Goal: Contribute content

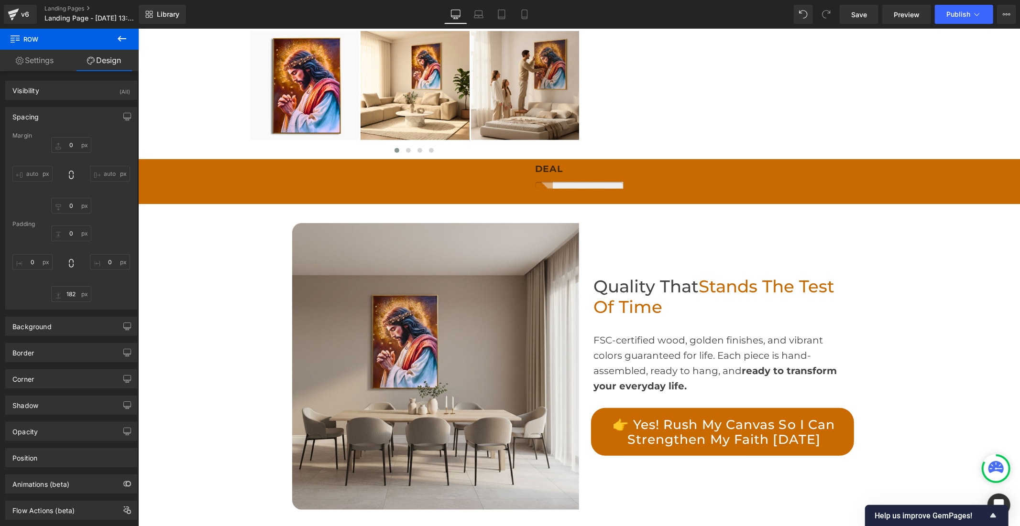
scroll to position [584, 0]
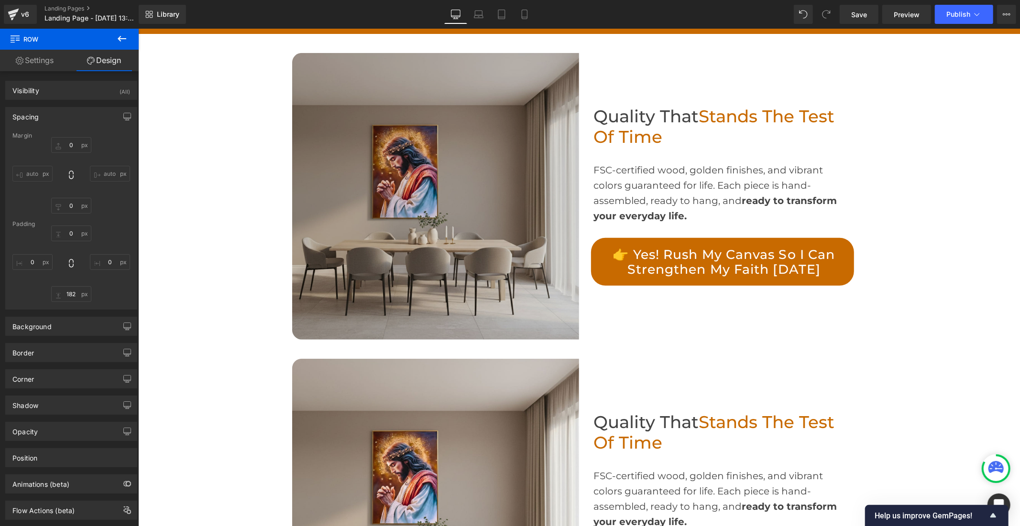
click at [419, 227] on img at bounding box center [435, 196] width 287 height 287
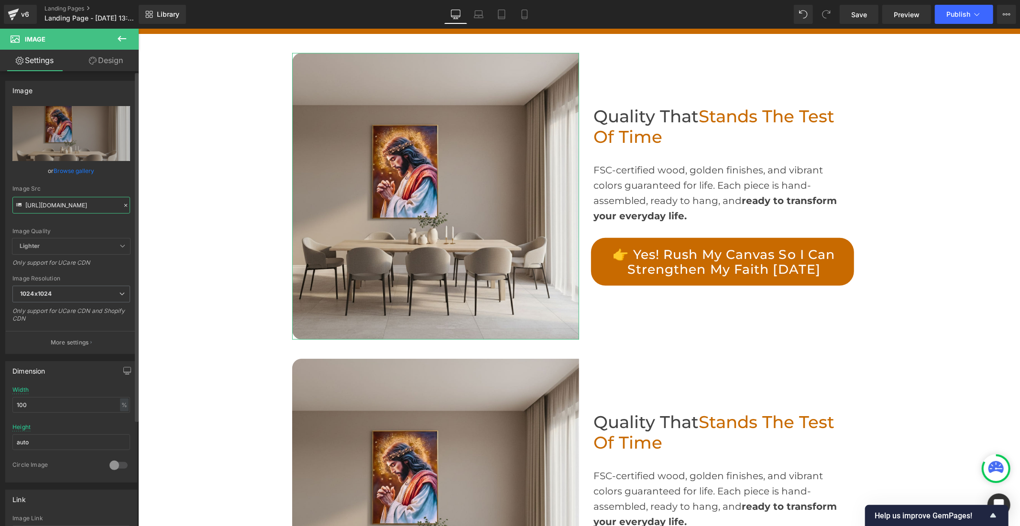
click at [88, 202] on input "[URL][DOMAIN_NAME]" at bounding box center [71, 205] width 118 height 17
paste input "1_f478f75b-1c5d-46cf-b57f-9a6f41805570.jpg?v=176045605"
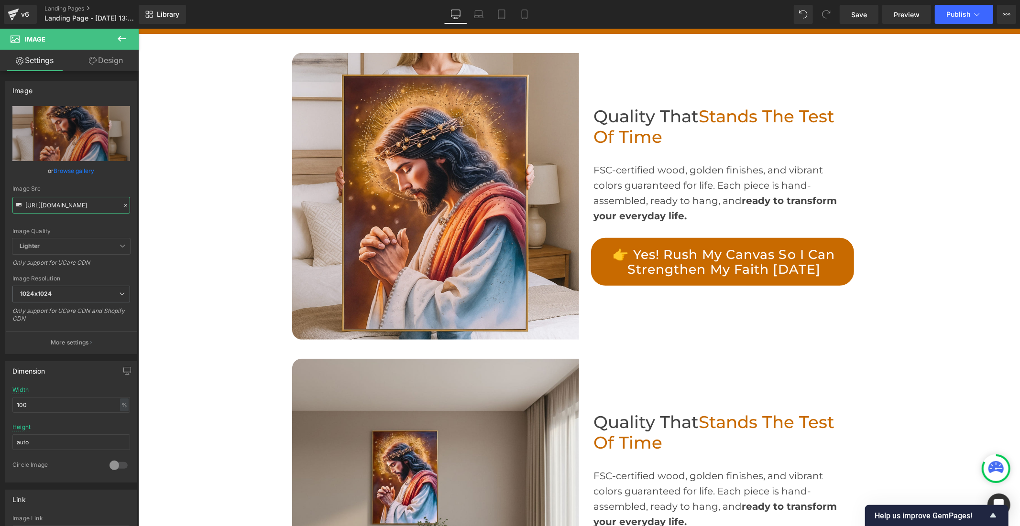
type input "[URL][DOMAIN_NAME]"
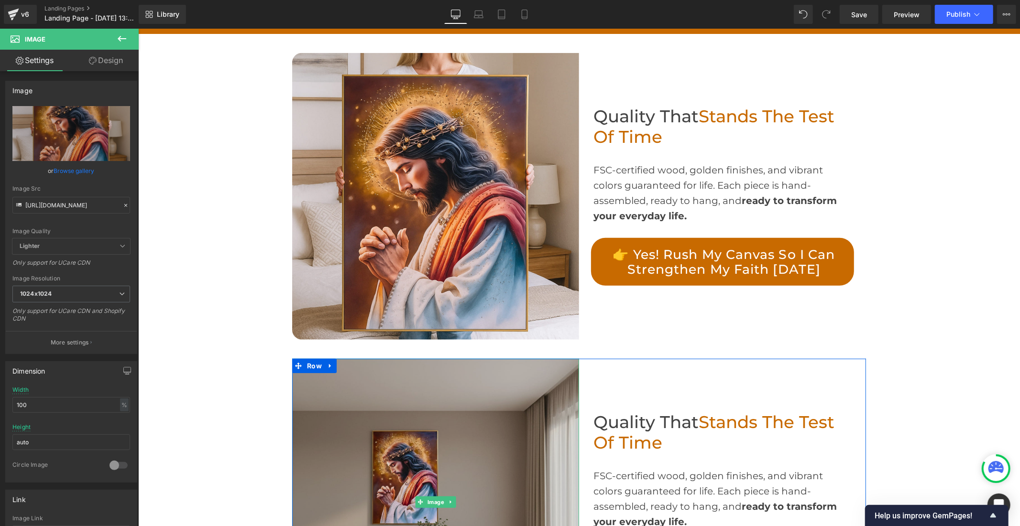
click at [363, 407] on img at bounding box center [435, 502] width 287 height 287
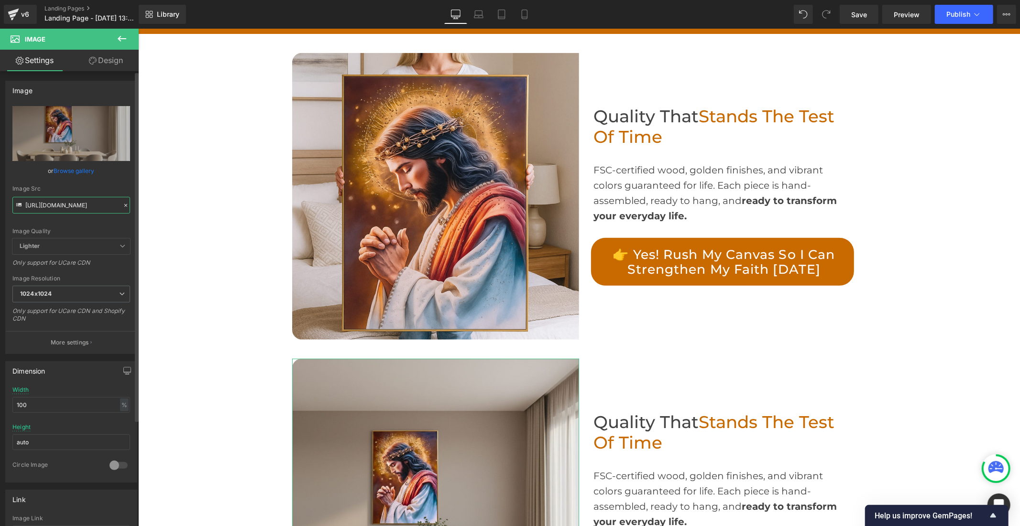
click at [84, 211] on input "[URL][DOMAIN_NAME]" at bounding box center [71, 205] width 118 height 17
paste input "2_1e436762-dcb0-45e9-b8c1-cf1252e404ce.jpg?v=176045605"
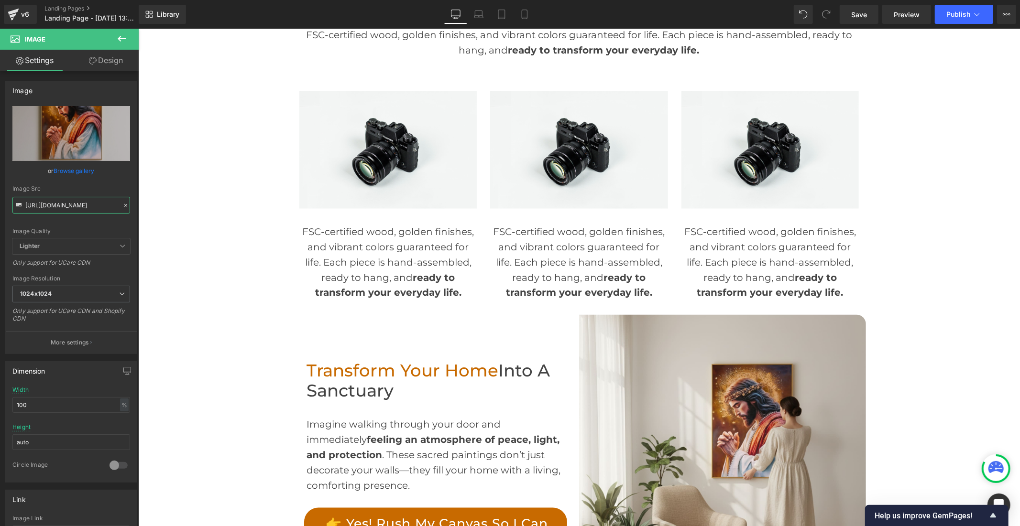
scroll to position [1274, 0]
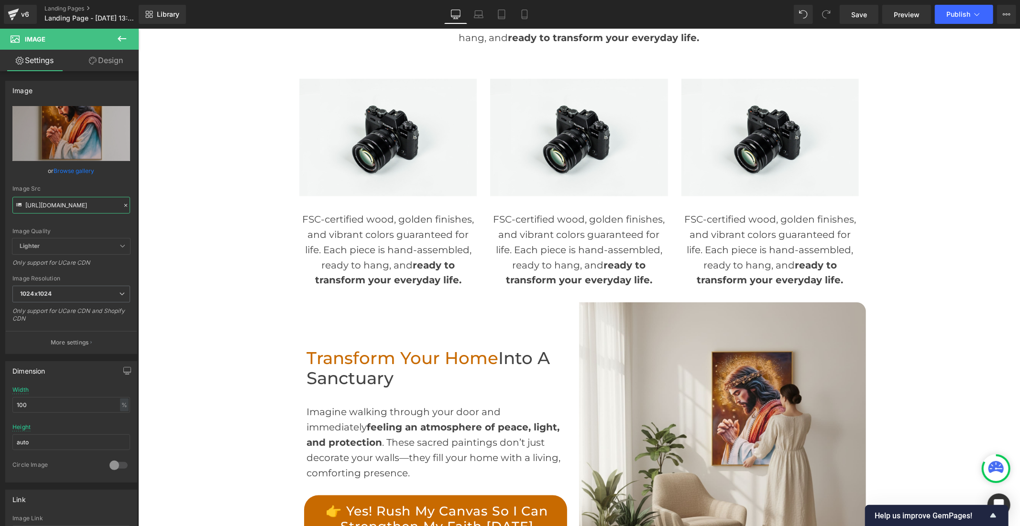
type input "[URL][DOMAIN_NAME]"
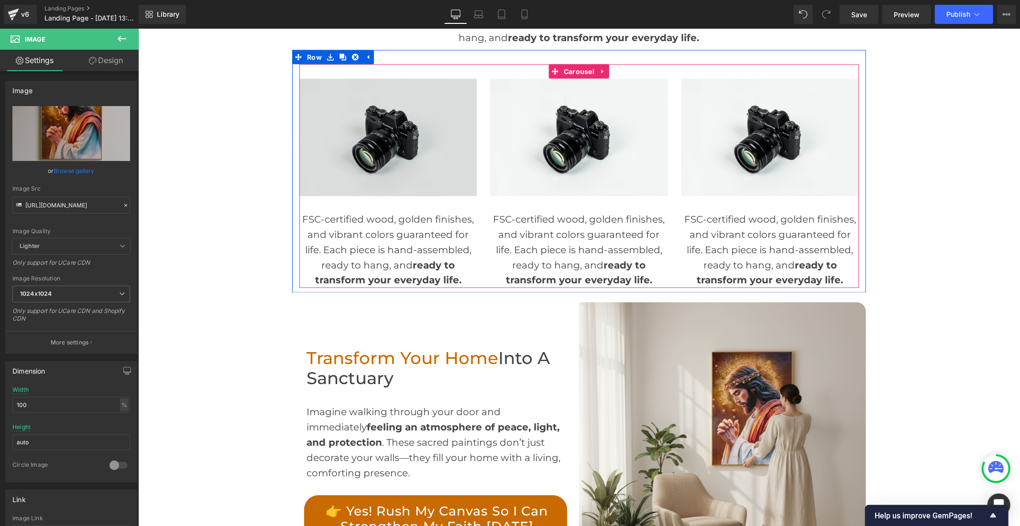
click at [411, 144] on img at bounding box center [387, 137] width 177 height 118
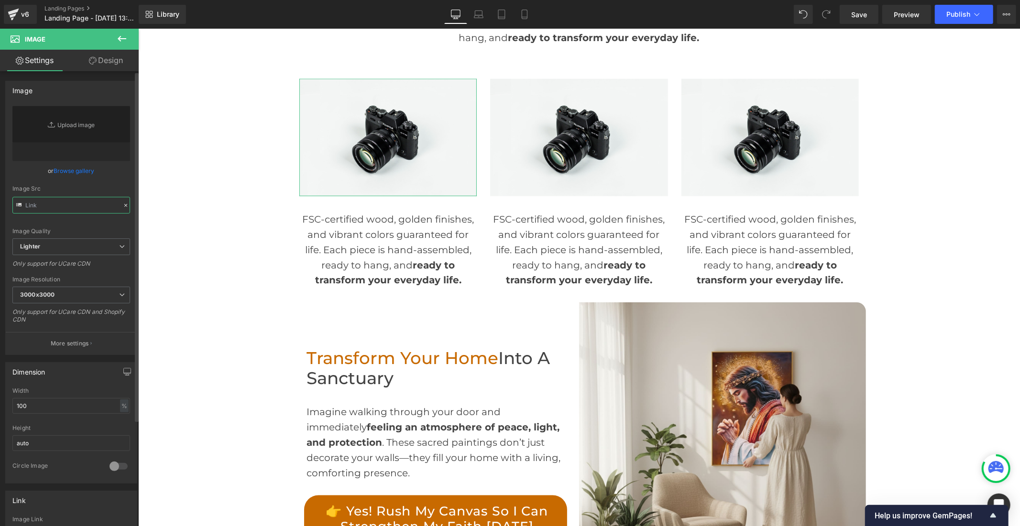
click at [100, 207] on input "text" at bounding box center [71, 205] width 118 height 17
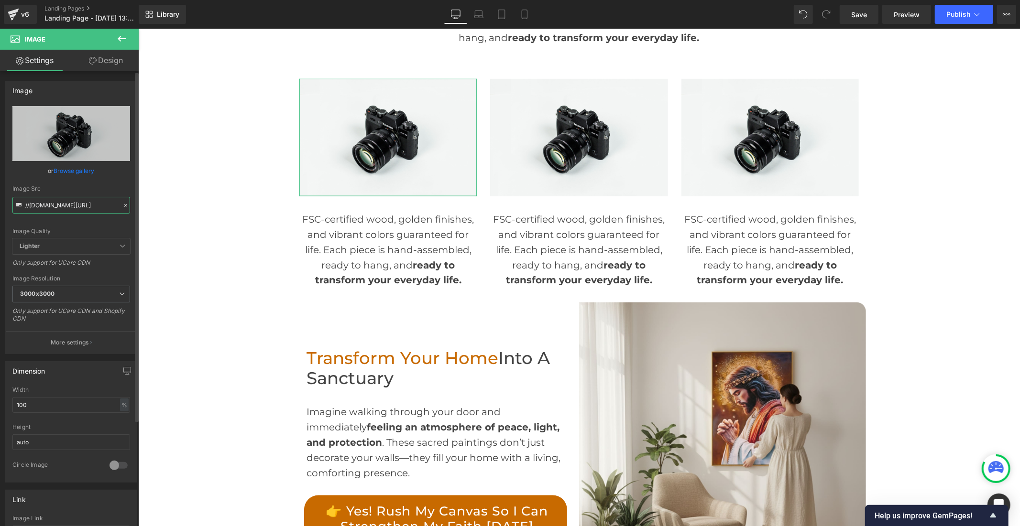
paste input "[URL][DOMAIN_NAME]"
type input "//[DOMAIN_NAME][URL][DOMAIN_NAME]"
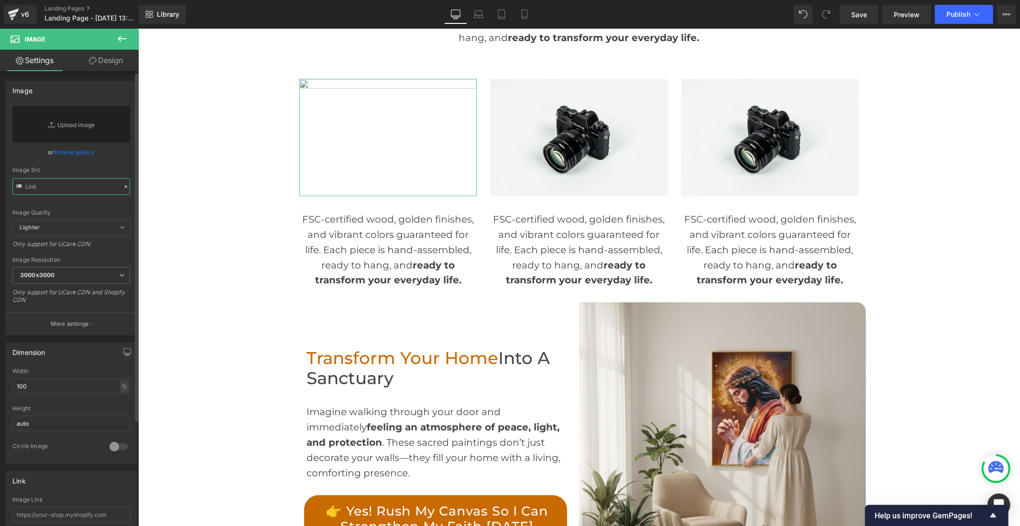
click at [75, 192] on input "text" at bounding box center [71, 186] width 118 height 17
paste input "[URL][DOMAIN_NAME]"
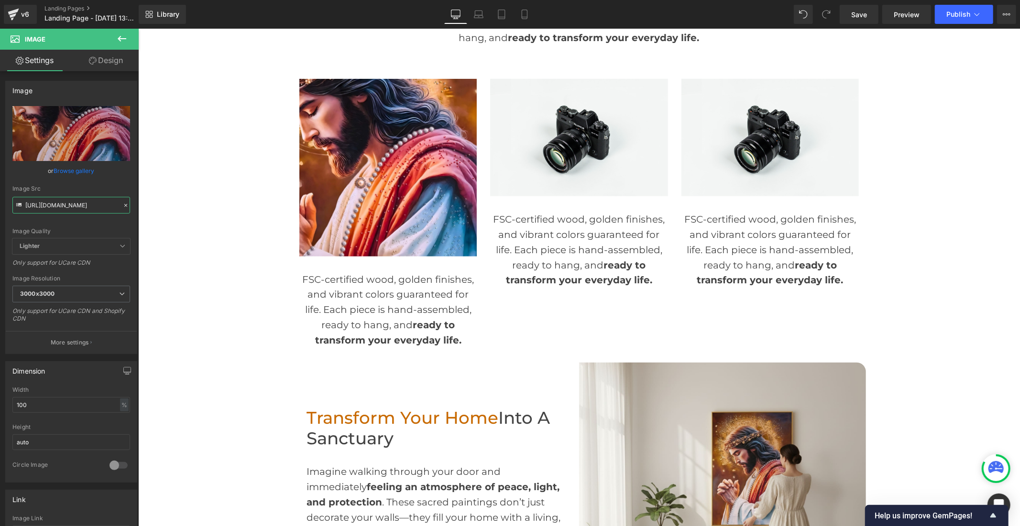
type input "[URL][DOMAIN_NAME]"
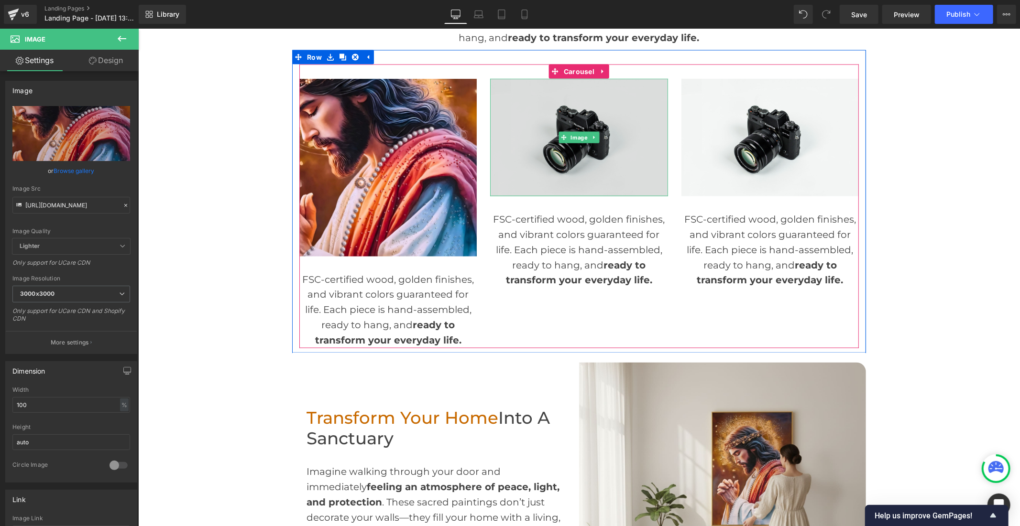
click at [524, 168] on img at bounding box center [577, 137] width 177 height 118
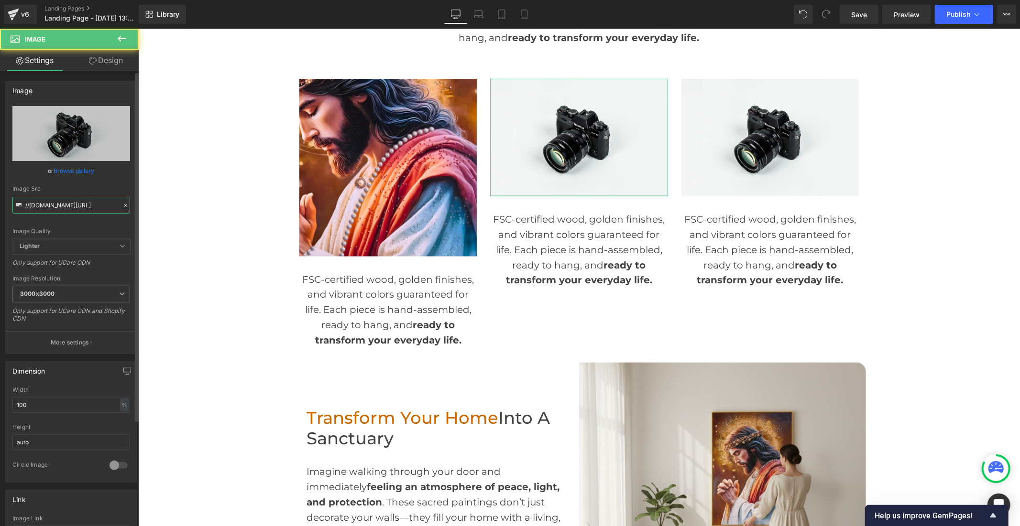
click at [69, 203] on input "//[DOMAIN_NAME][URL]" at bounding box center [71, 205] width 118 height 17
paste input "[URL][DOMAIN_NAME]"
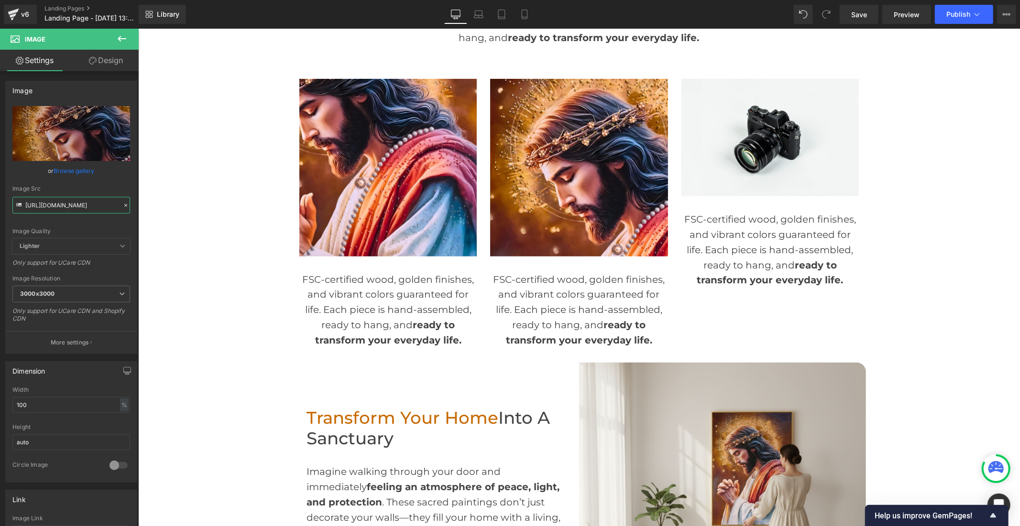
type input "[URL][DOMAIN_NAME]"
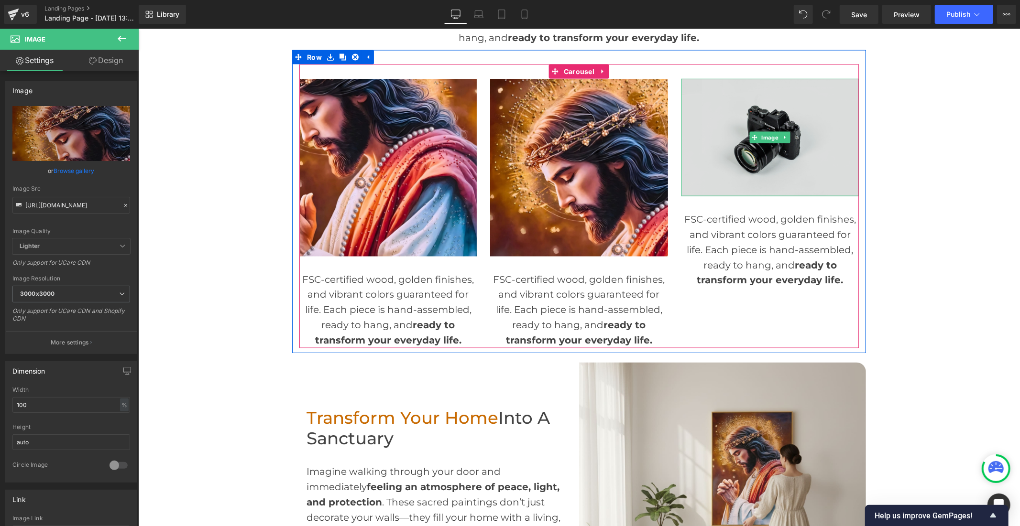
click at [708, 171] on img at bounding box center [769, 137] width 177 height 118
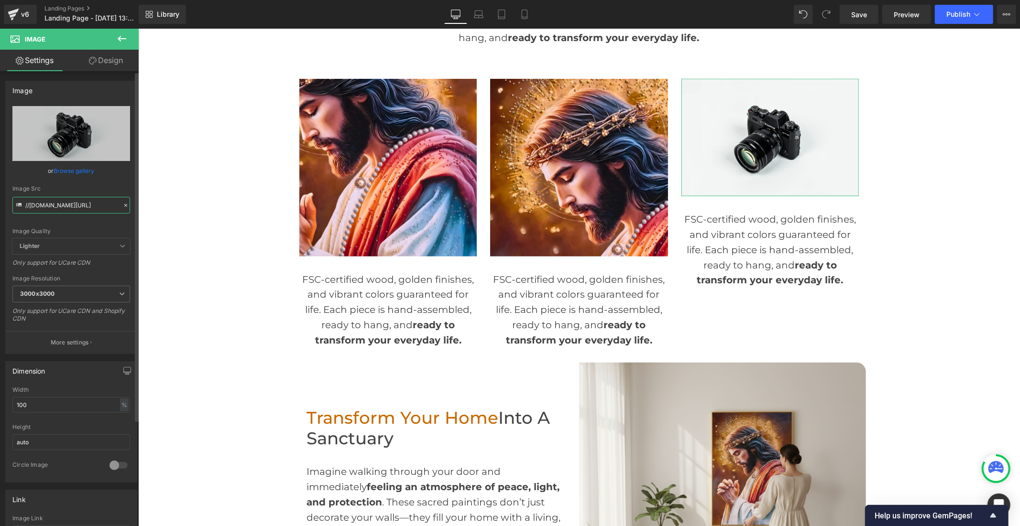
click at [82, 206] on input "//[DOMAIN_NAME][URL]" at bounding box center [71, 205] width 118 height 17
paste input "[URL][DOMAIN_NAME]"
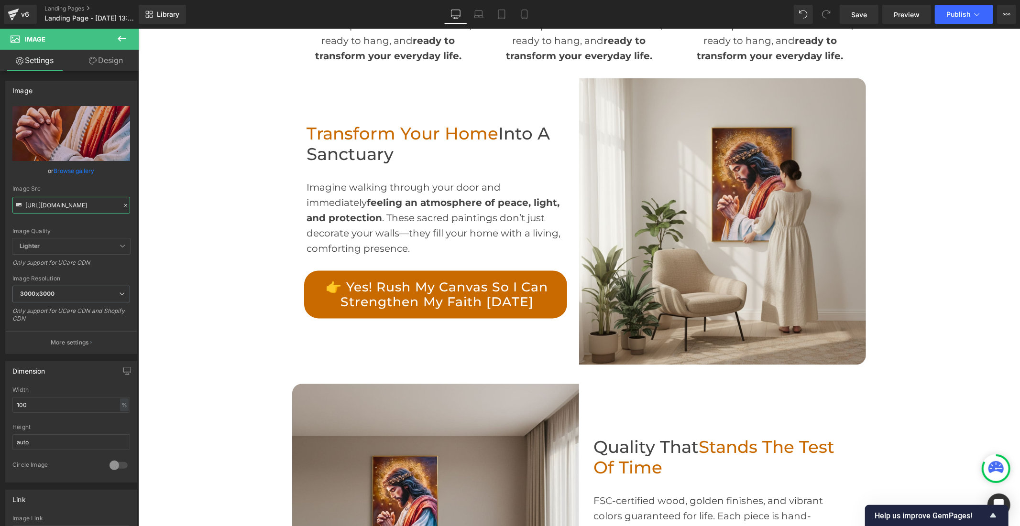
scroll to position [1593, 0]
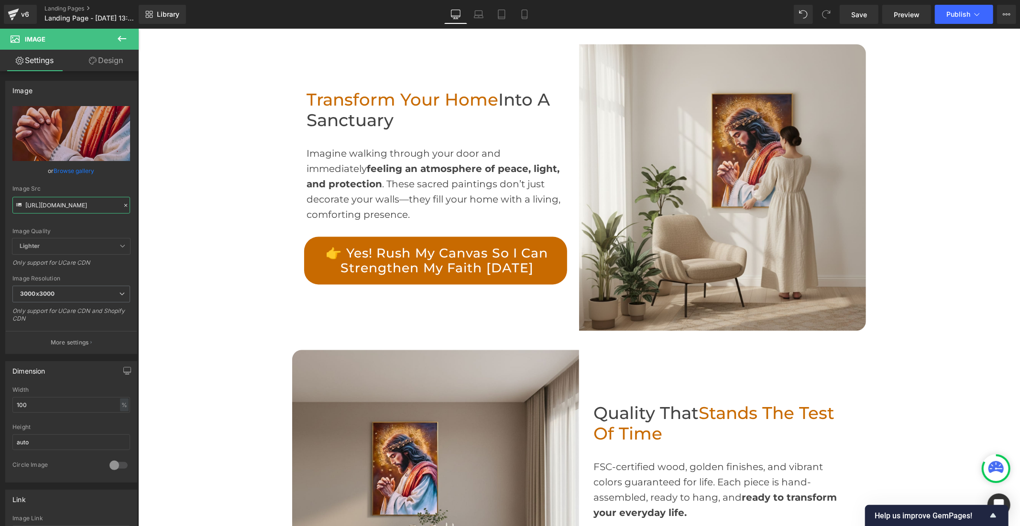
type input "[URL][DOMAIN_NAME]"
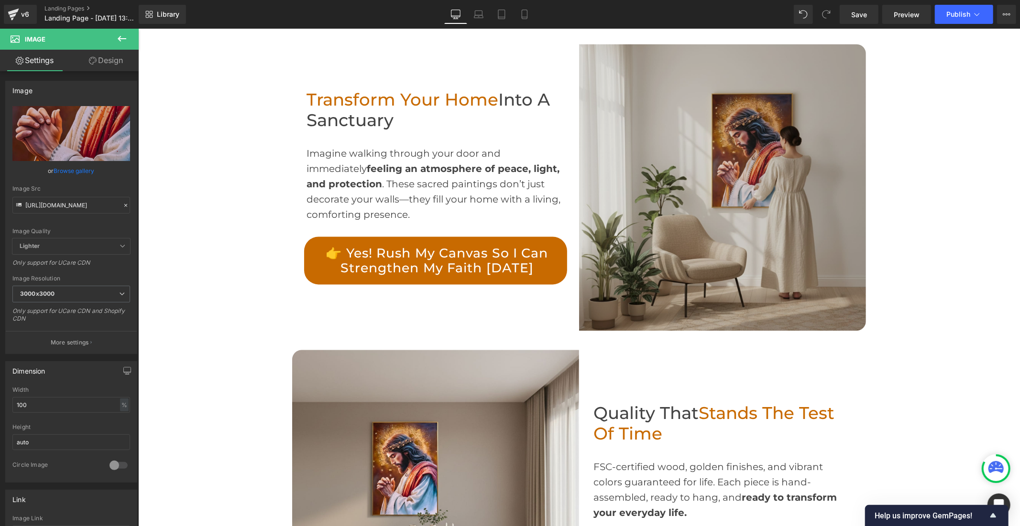
click at [683, 215] on img at bounding box center [721, 186] width 287 height 287
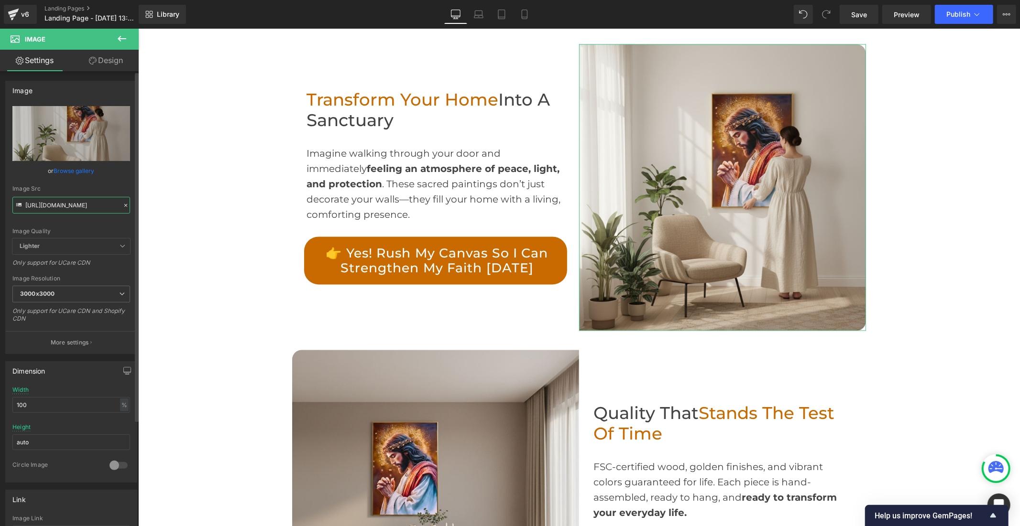
click at [94, 210] on input "[URL][DOMAIN_NAME]" at bounding box center [71, 205] width 118 height 17
paste input "9f1b853a-ee43-4906-9f38-83a28df18b60.jpg?v=176045605"
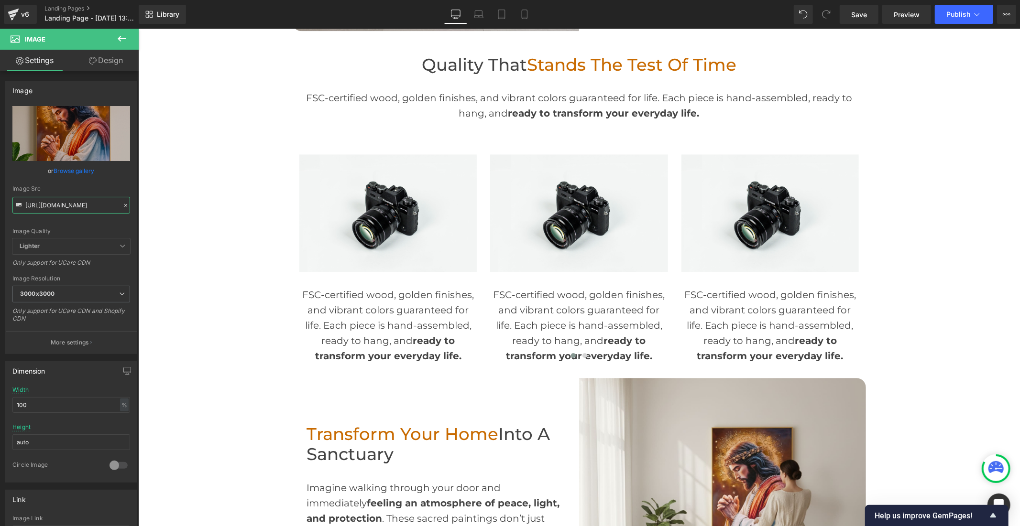
scroll to position [2230, 0]
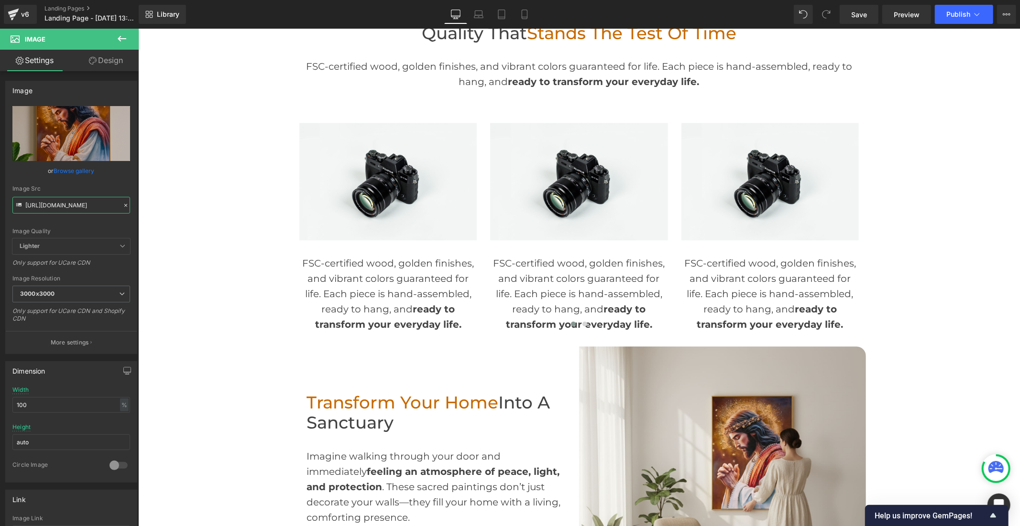
type input "[URL][DOMAIN_NAME]"
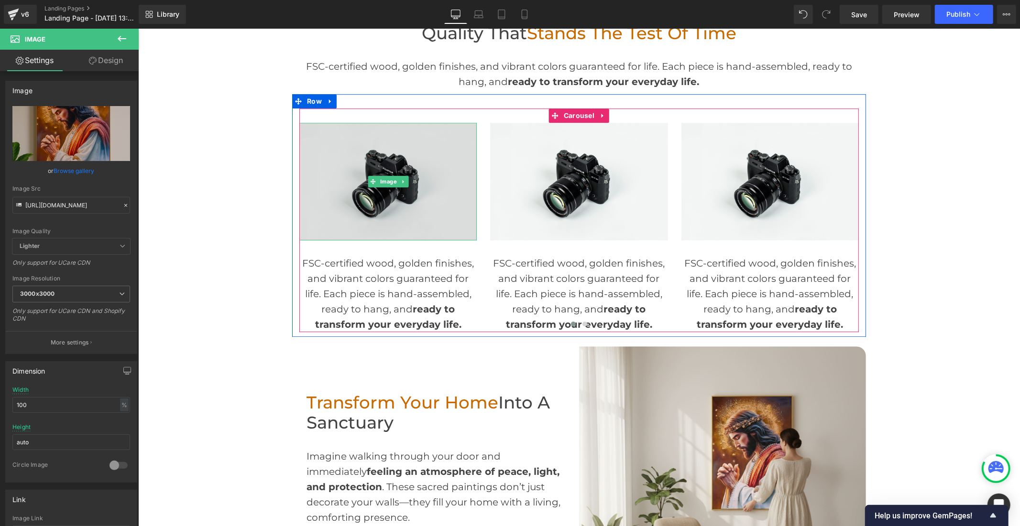
click at [395, 217] on img at bounding box center [387, 181] width 177 height 118
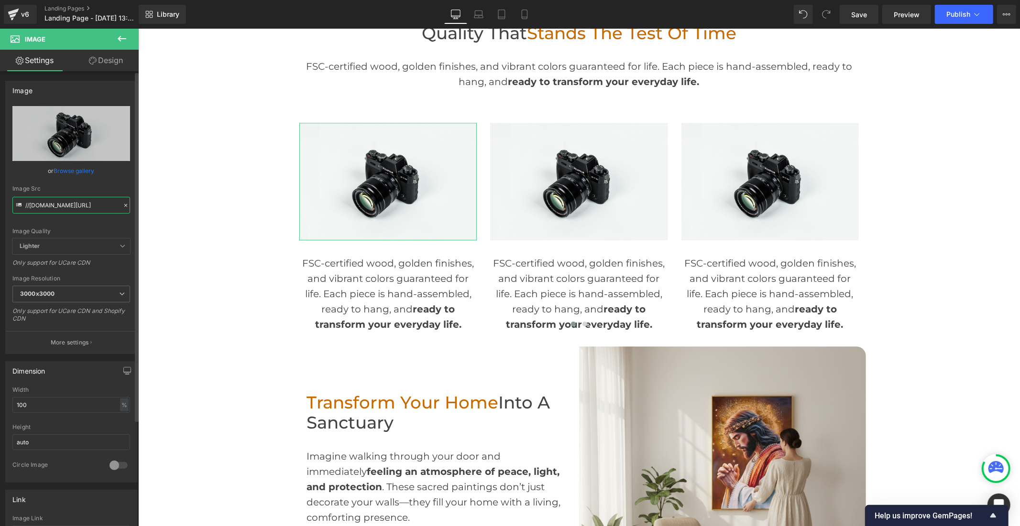
click at [97, 209] on input "//[DOMAIN_NAME][URL]" at bounding box center [71, 205] width 118 height 17
paste input "[URL][DOMAIN_NAME]"
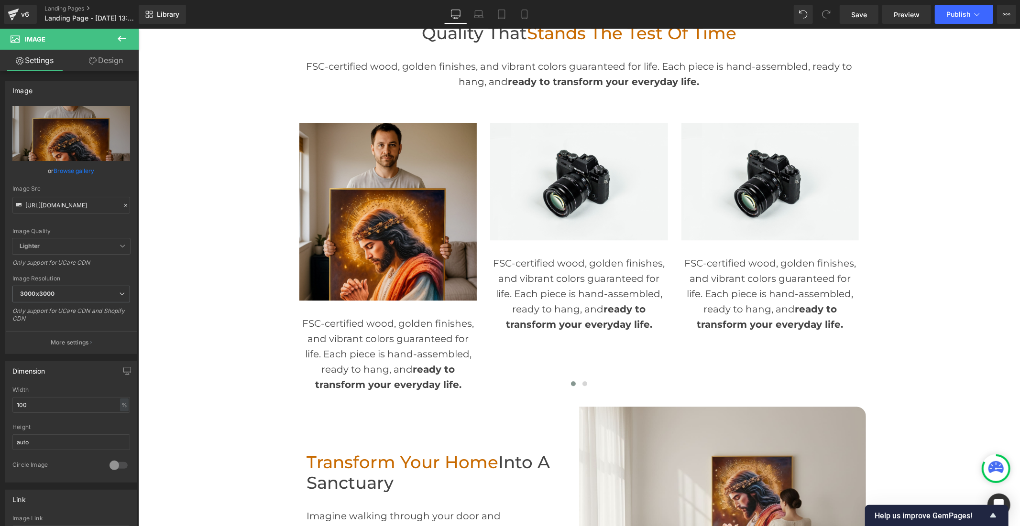
type input "[URL][DOMAIN_NAME]"
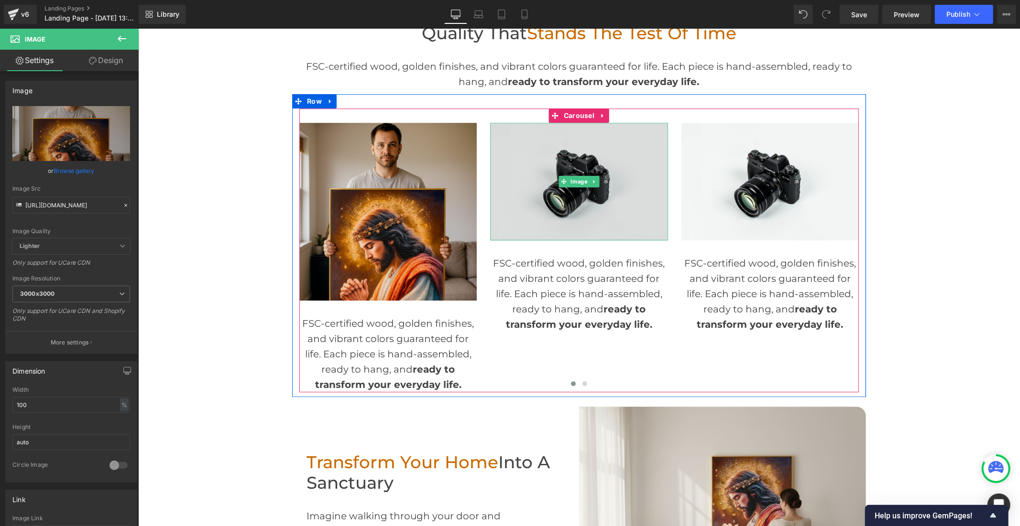
click at [517, 206] on img at bounding box center [577, 181] width 177 height 118
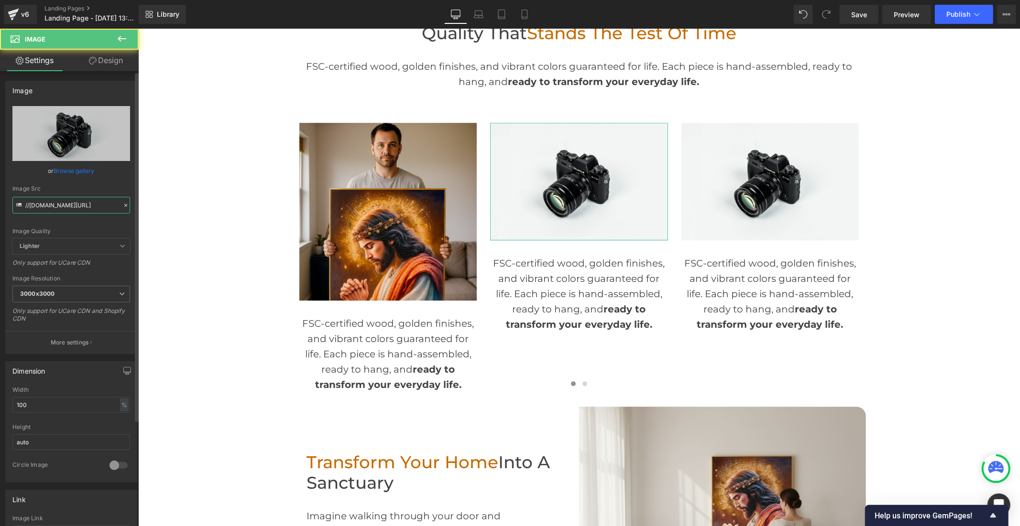
click at [84, 207] on input "//[DOMAIN_NAME][URL]" at bounding box center [71, 205] width 118 height 17
paste input "[URL][DOMAIN_NAME]"
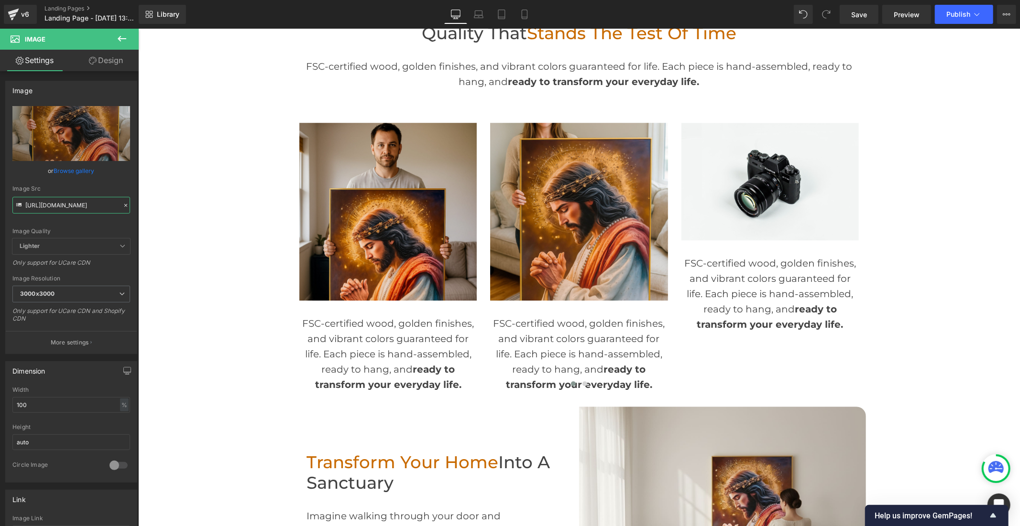
type input "[URL][DOMAIN_NAME]"
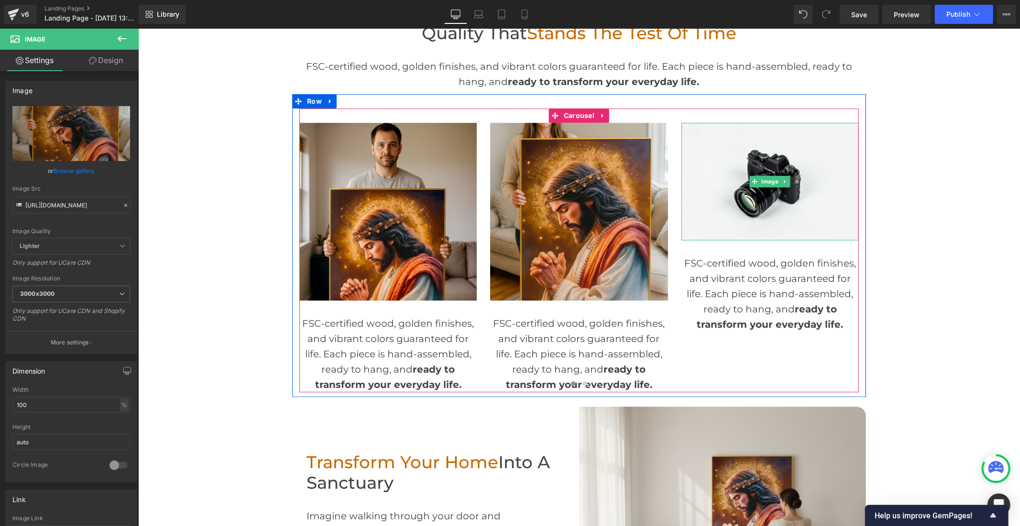
drag, startPoint x: 729, startPoint y: 231, endPoint x: 249, endPoint y: 304, distance: 485.9
click at [730, 232] on img at bounding box center [769, 181] width 177 height 118
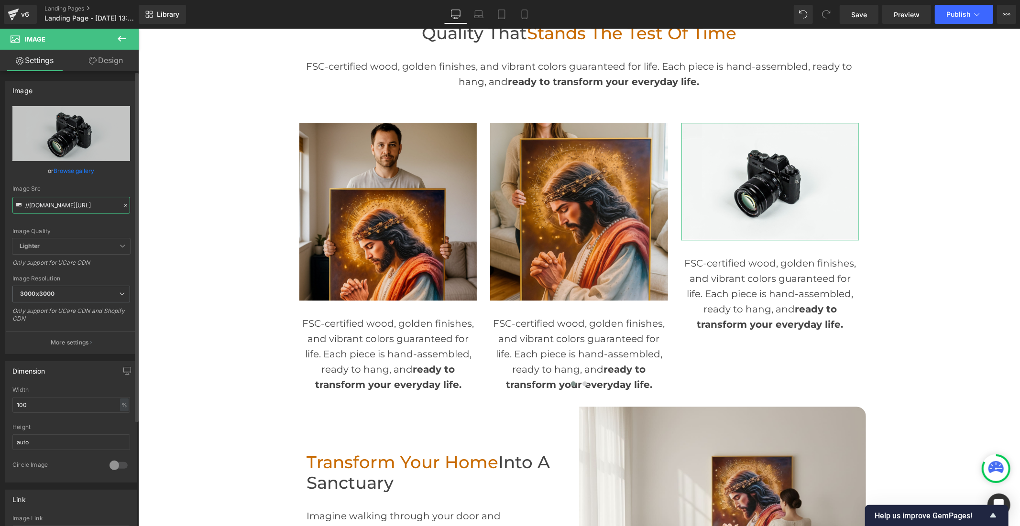
click at [90, 209] on input "//[DOMAIN_NAME][URL]" at bounding box center [71, 205] width 118 height 17
paste input "[URL][DOMAIN_NAME]"
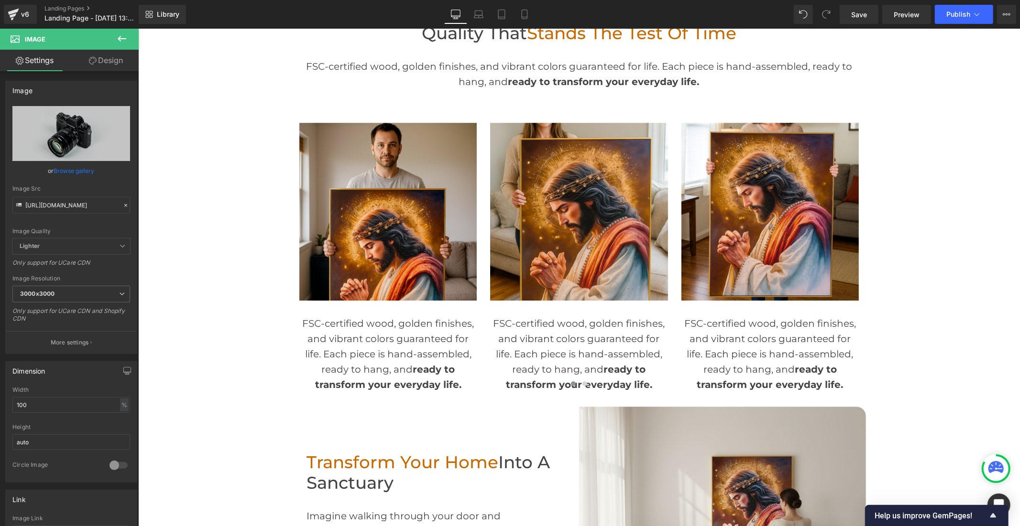
type input "[URL][DOMAIN_NAME]"
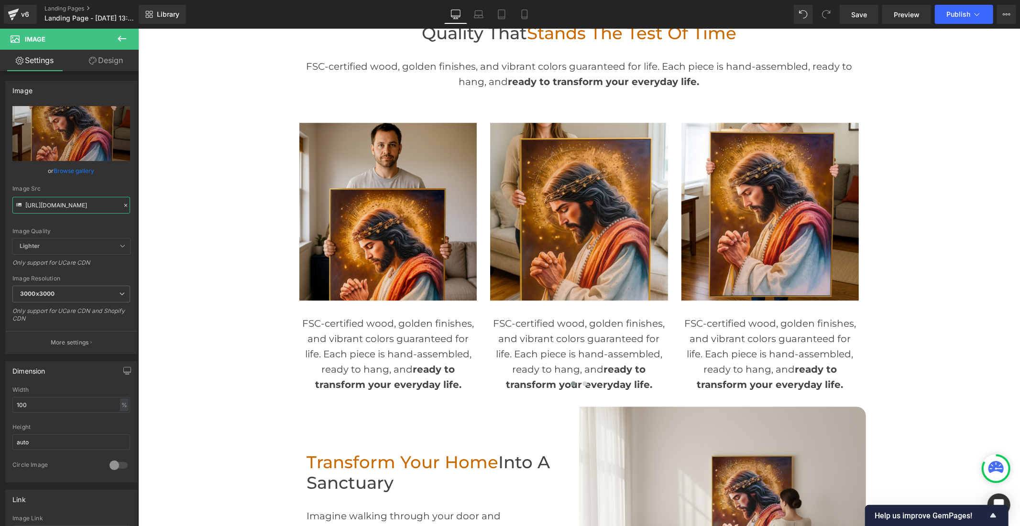
scroll to position [0, 0]
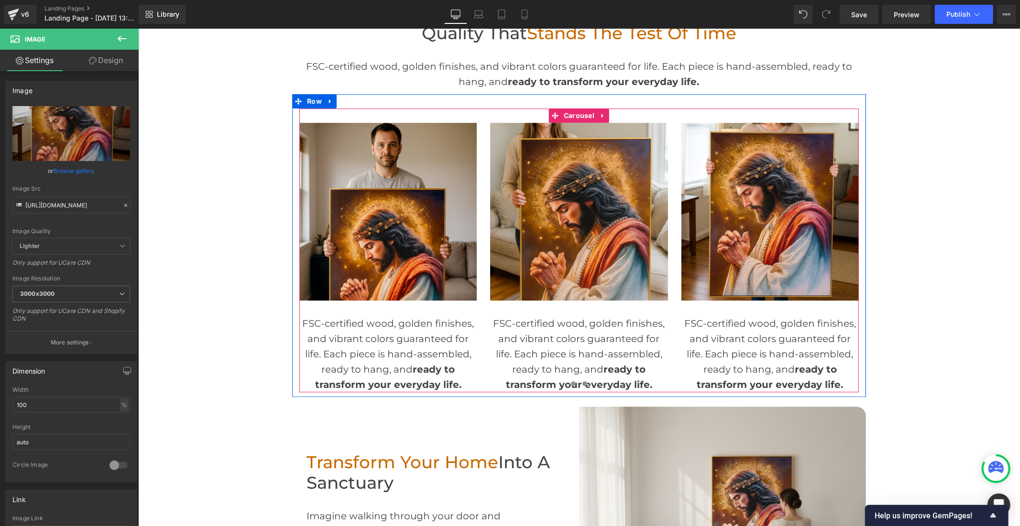
click at [582, 383] on span at bounding box center [584, 383] width 5 height 5
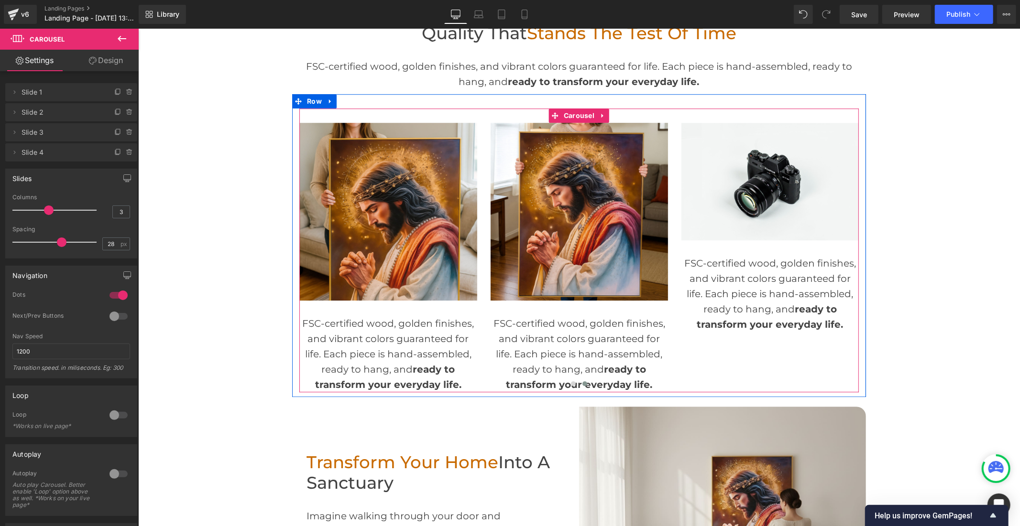
click at [697, 192] on img at bounding box center [769, 181] width 177 height 118
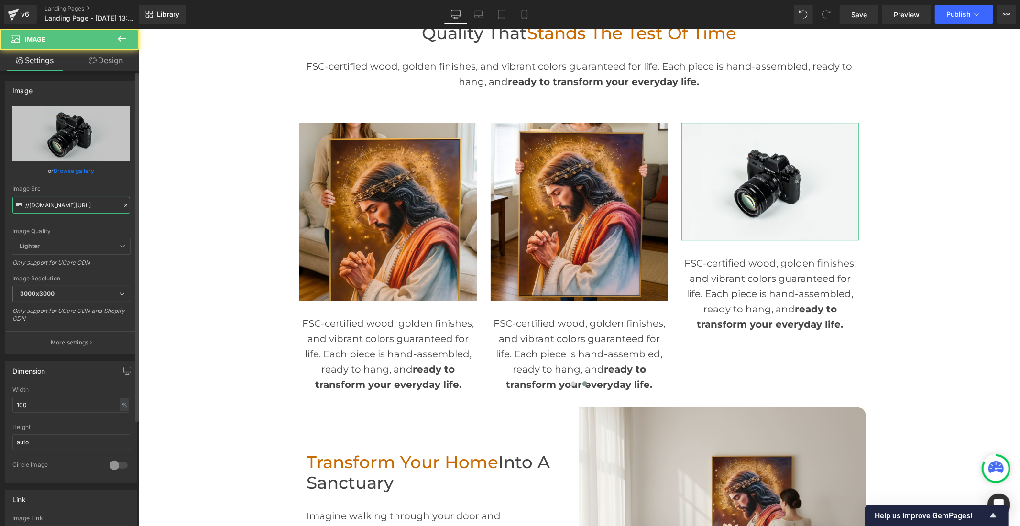
click at [80, 207] on input "//[DOMAIN_NAME][URL]" at bounding box center [71, 205] width 118 height 17
paste input "[URL][DOMAIN_NAME]"
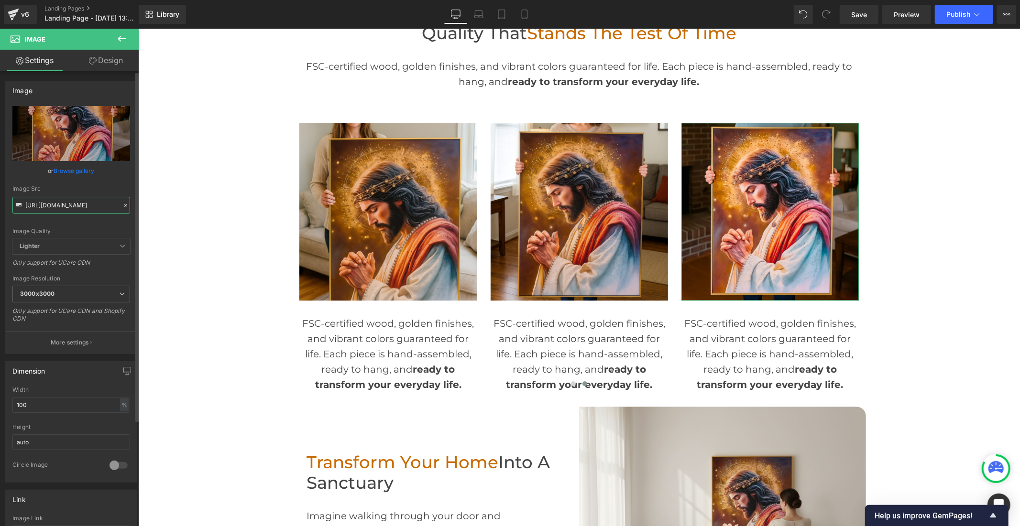
type input "[URL][DOMAIN_NAME]"
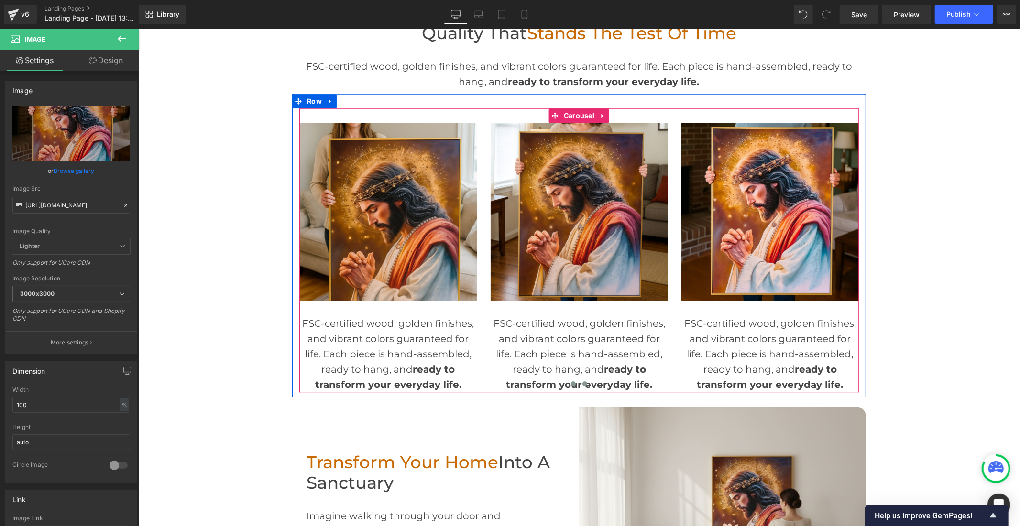
click at [567, 383] on button at bounding box center [572, 384] width 11 height 10
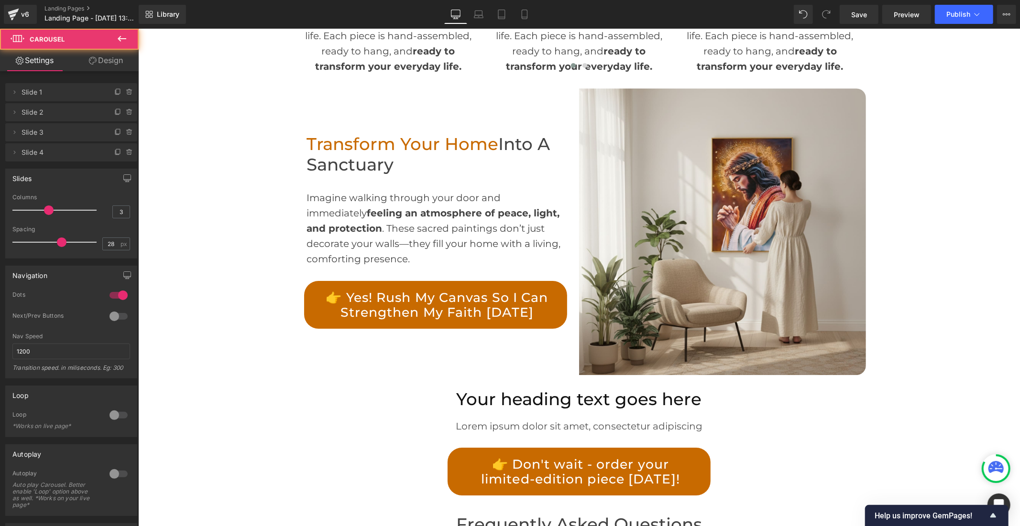
scroll to position [2549, 0]
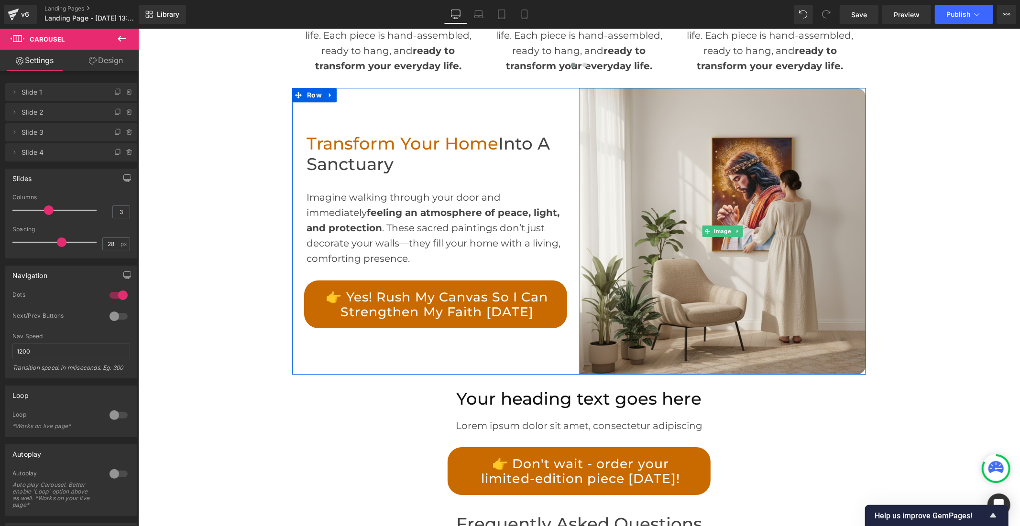
click at [648, 278] on img at bounding box center [721, 230] width 287 height 287
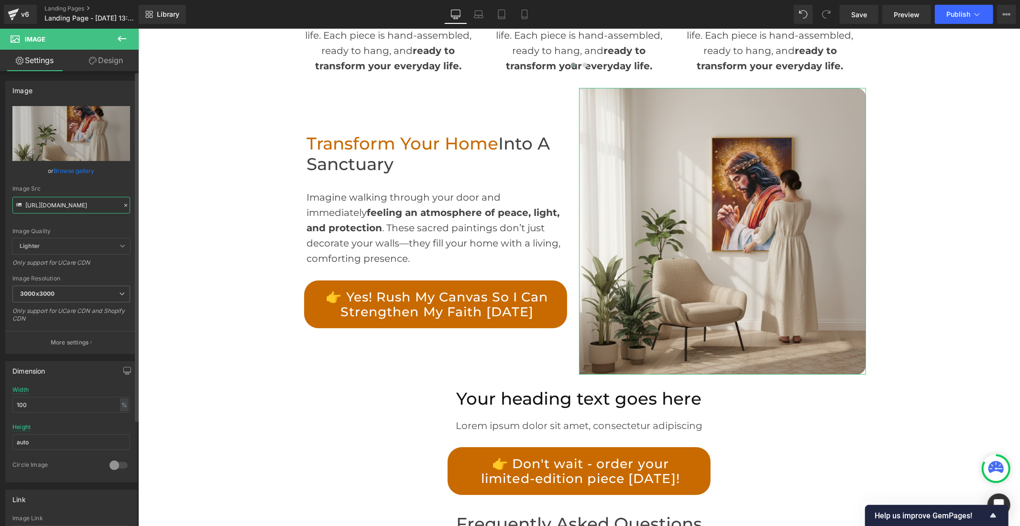
click at [54, 208] on input "[URL][DOMAIN_NAME]" at bounding box center [71, 205] width 118 height 17
paste input "11_0ed92afc-54f6-4ca6-a0ef-3ebff7540f16.jpg?v=176045605"
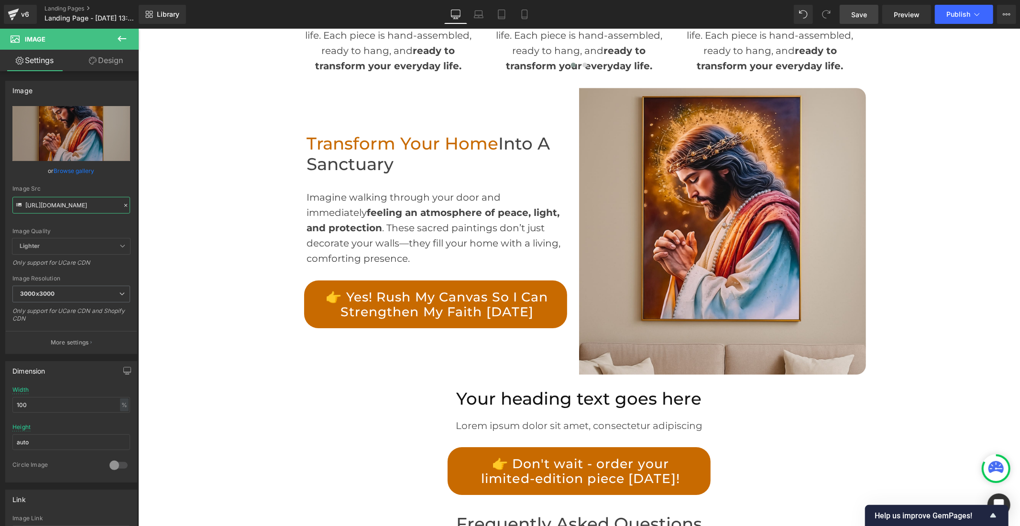
type input "[URL][DOMAIN_NAME]"
click at [863, 14] on span "Save" at bounding box center [859, 15] width 16 height 10
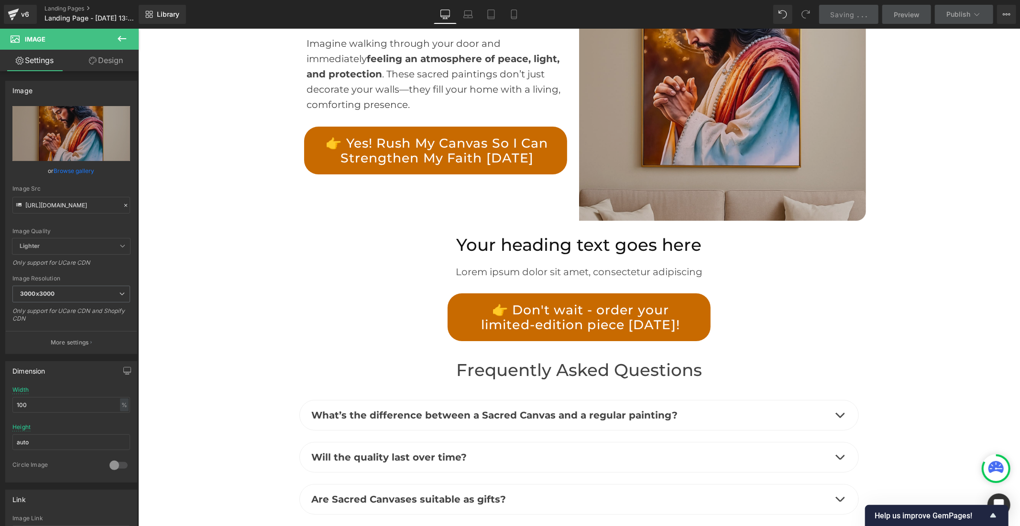
scroll to position [2602, 0]
